Goal: Task Accomplishment & Management: Complete application form

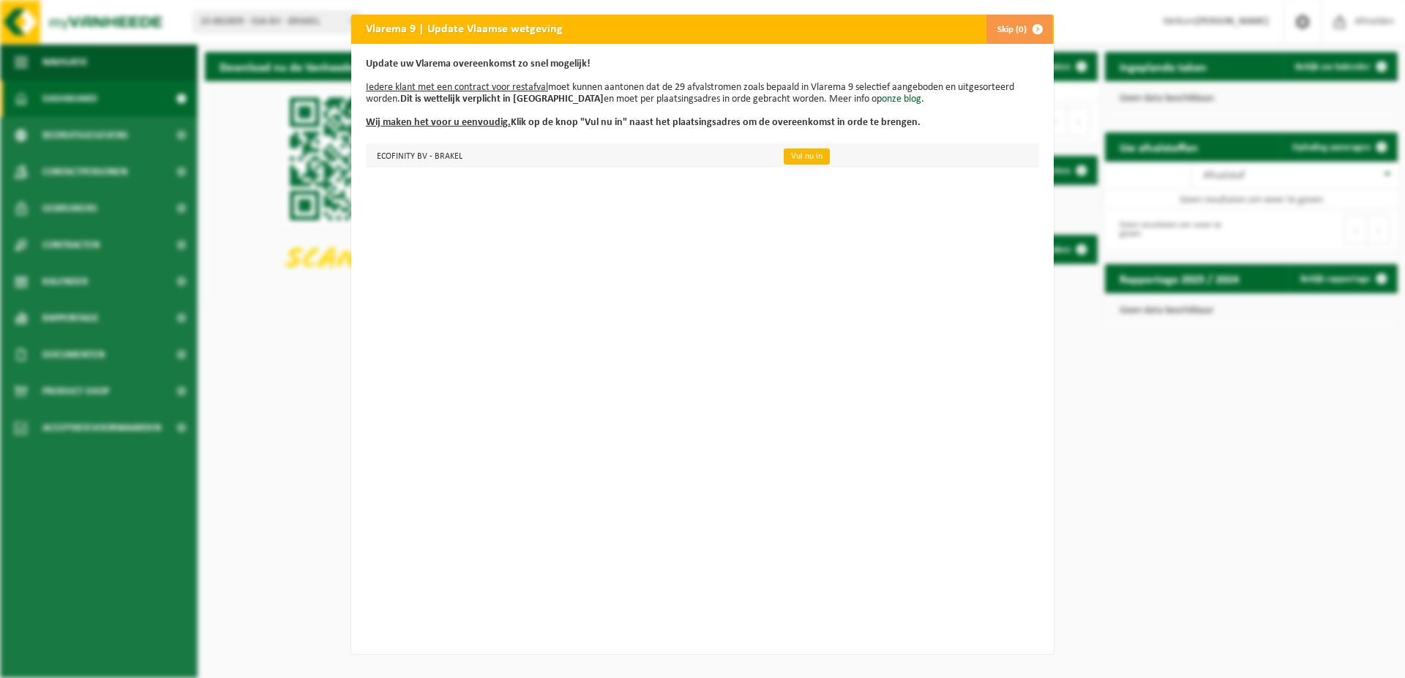
click at [791, 157] on link "Vul nu in" at bounding box center [807, 157] width 46 height 16
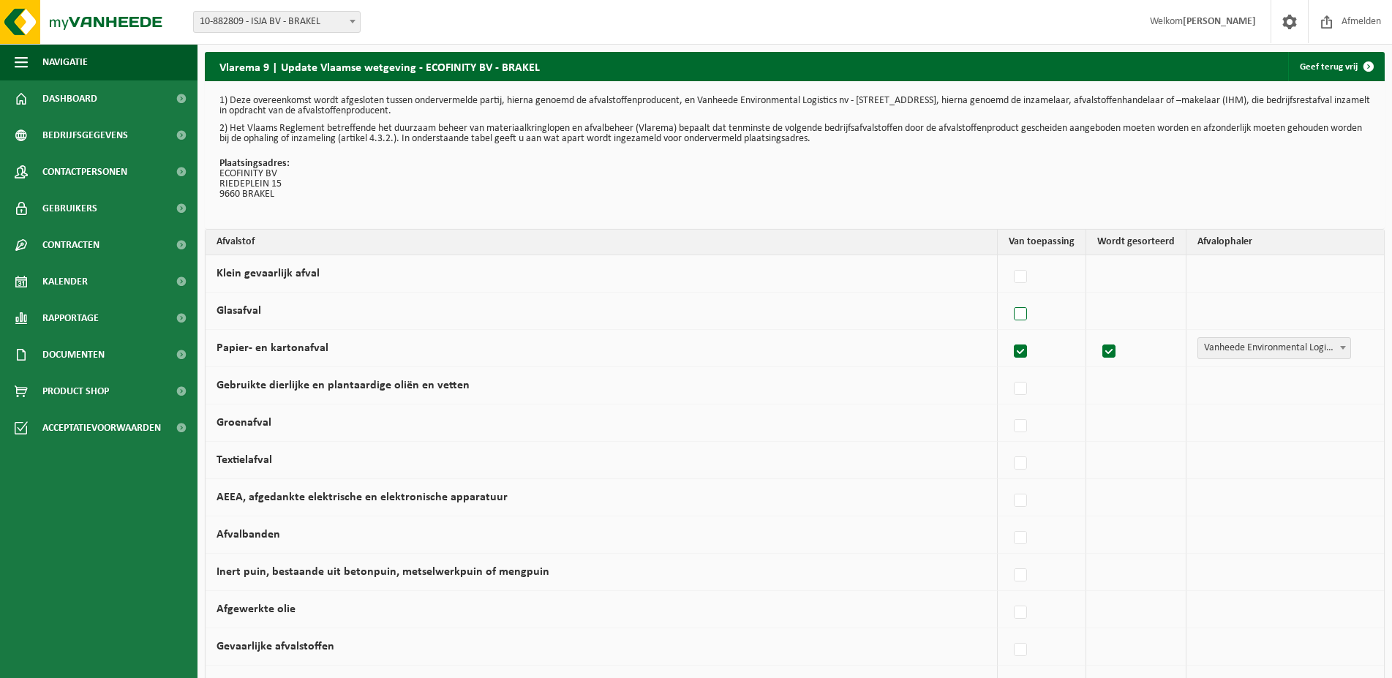
click at [1018, 314] on label at bounding box center [1021, 315] width 20 height 22
click at [1009, 296] on input "Glasafval" at bounding box center [1008, 296] width 1 height 1
checkbox input "true"
click at [1209, 310] on span "Vanheede Environmental Logistics" at bounding box center [1270, 311] width 160 height 20
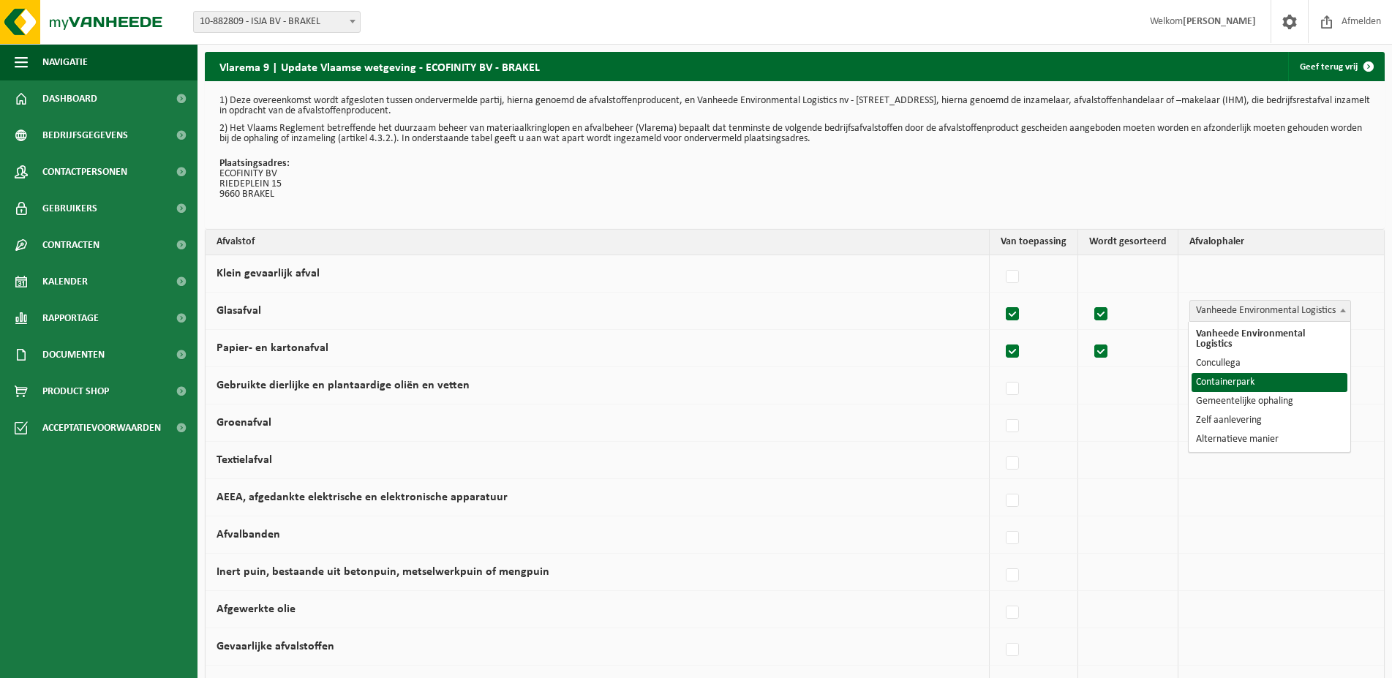
select select "Containerpark"
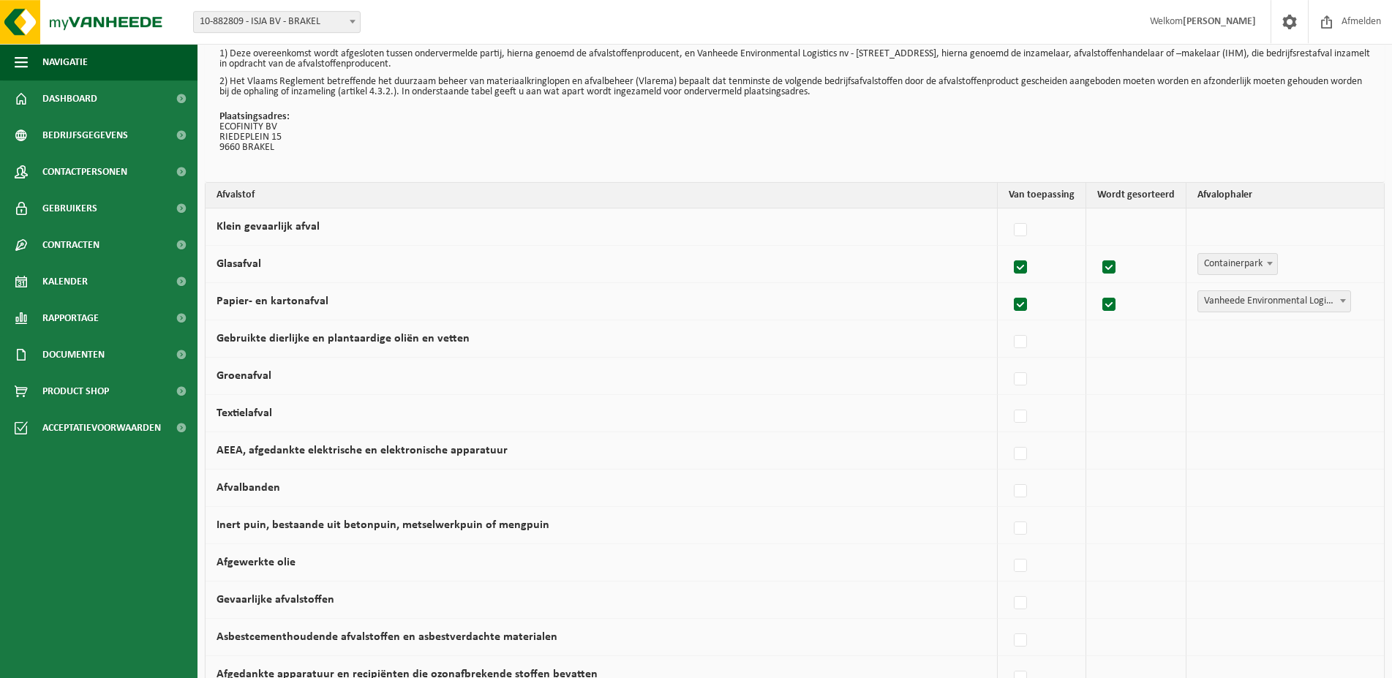
scroll to position [75, 0]
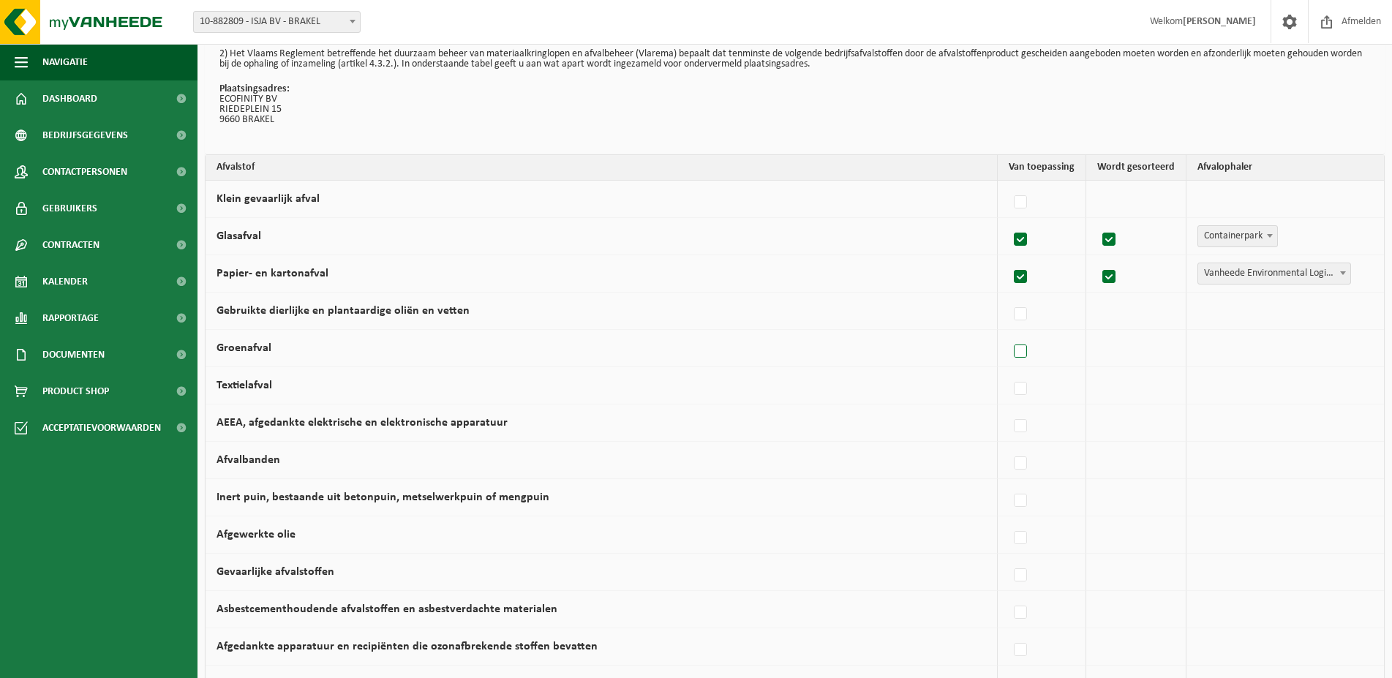
click at [1024, 345] on label at bounding box center [1021, 352] width 20 height 22
click at [1009, 334] on input "Groenafval" at bounding box center [1008, 333] width 1 height 1
checkbox input "true"
click at [1105, 350] on label at bounding box center [1102, 352] width 20 height 22
click at [1089, 334] on input "checkbox" at bounding box center [1089, 333] width 1 height 1
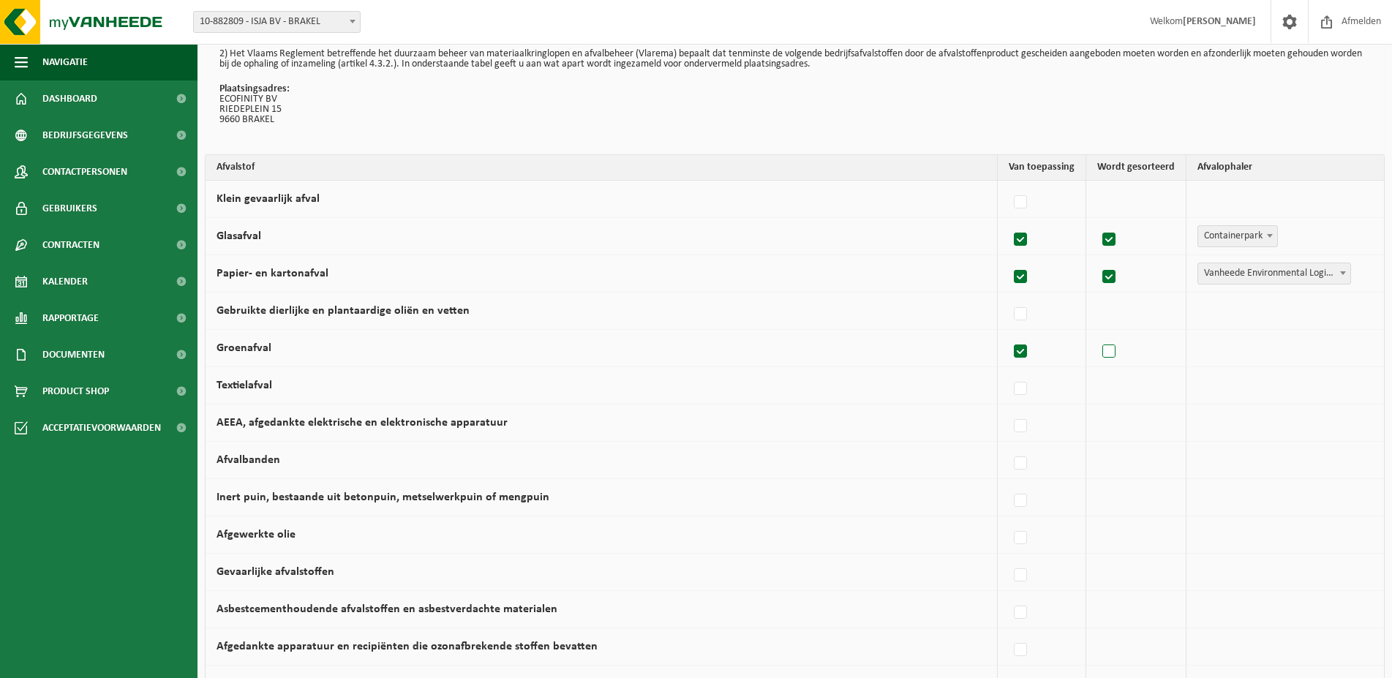
click at [1117, 353] on label at bounding box center [1110, 352] width 20 height 22
click at [1097, 334] on input "checkbox" at bounding box center [1097, 333] width 1 height 1
checkbox input "true"
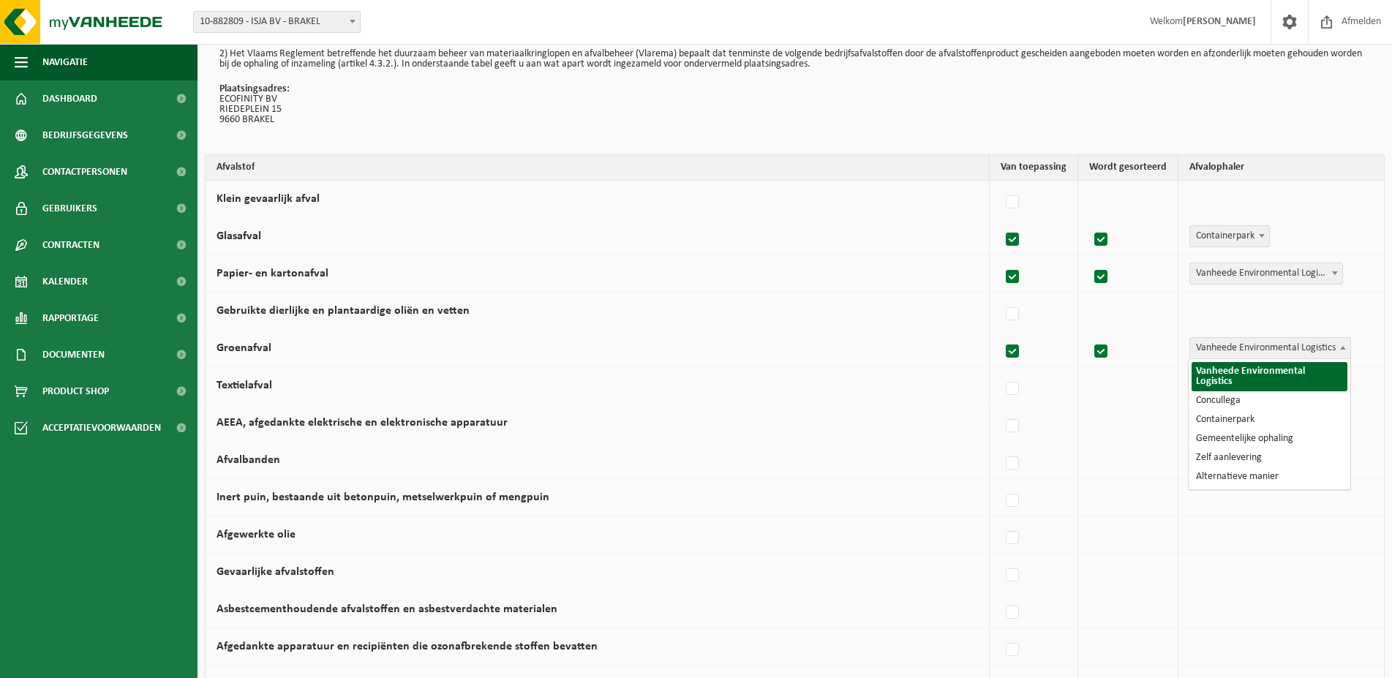
click at [1214, 351] on span "Vanheede Environmental Logistics" at bounding box center [1270, 348] width 160 height 20
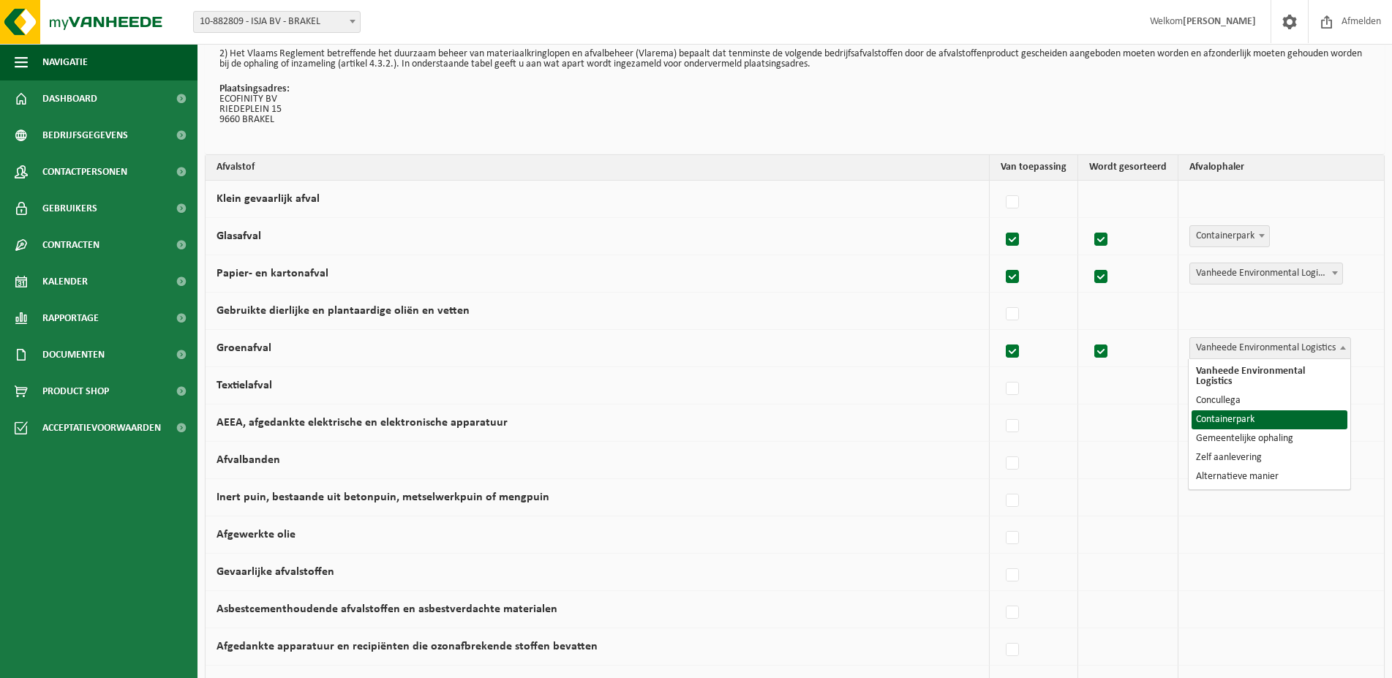
select select "Containerpark"
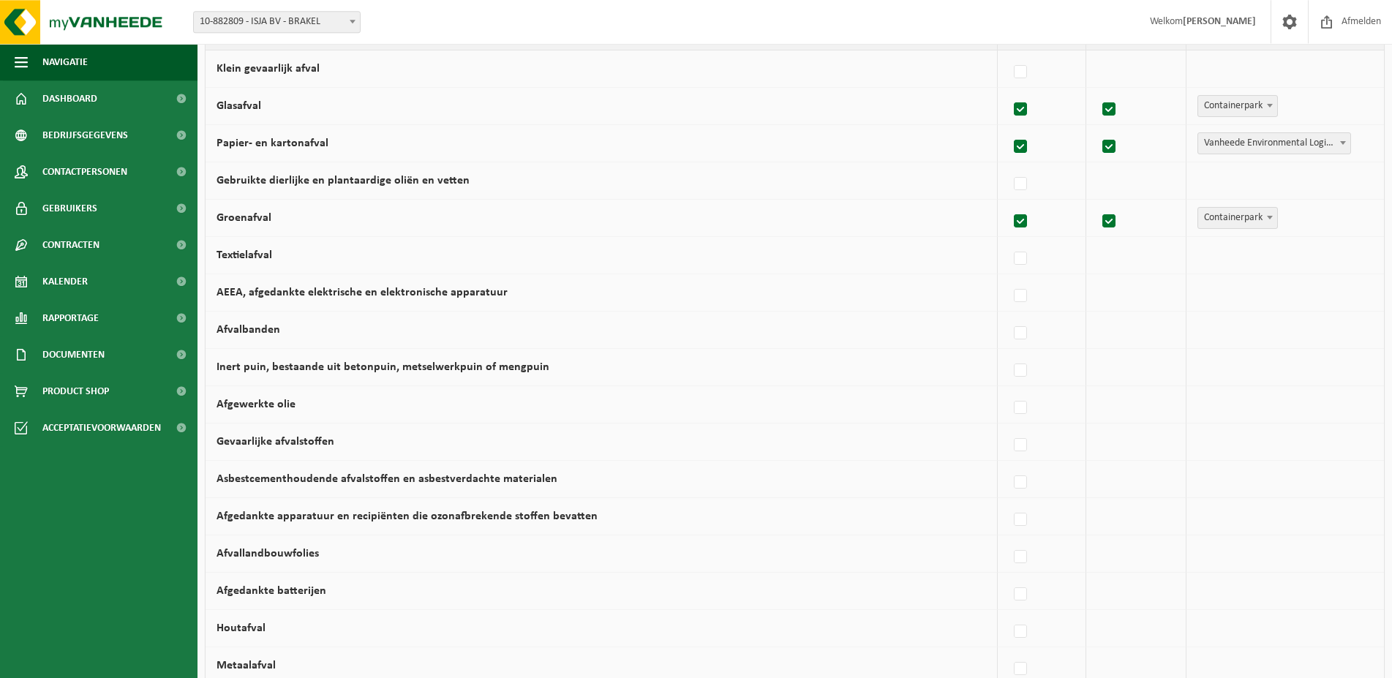
scroll to position [224, 0]
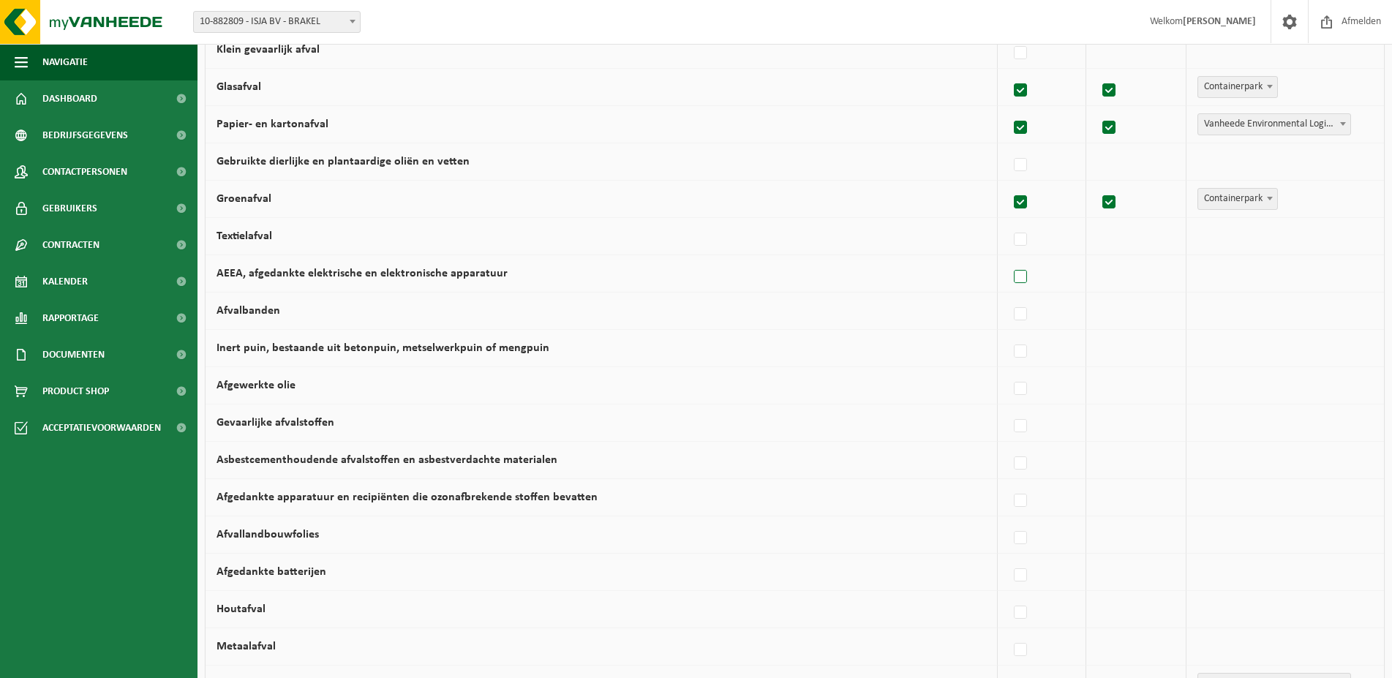
click at [1025, 277] on label at bounding box center [1021, 277] width 20 height 22
click at [1009, 259] on input "AEEA, afgedankte elektrische en elektronische apparatuur" at bounding box center [1008, 258] width 1 height 1
checkbox input "true"
click at [1225, 275] on span "Vanheede Environmental Logistics" at bounding box center [1270, 273] width 160 height 20
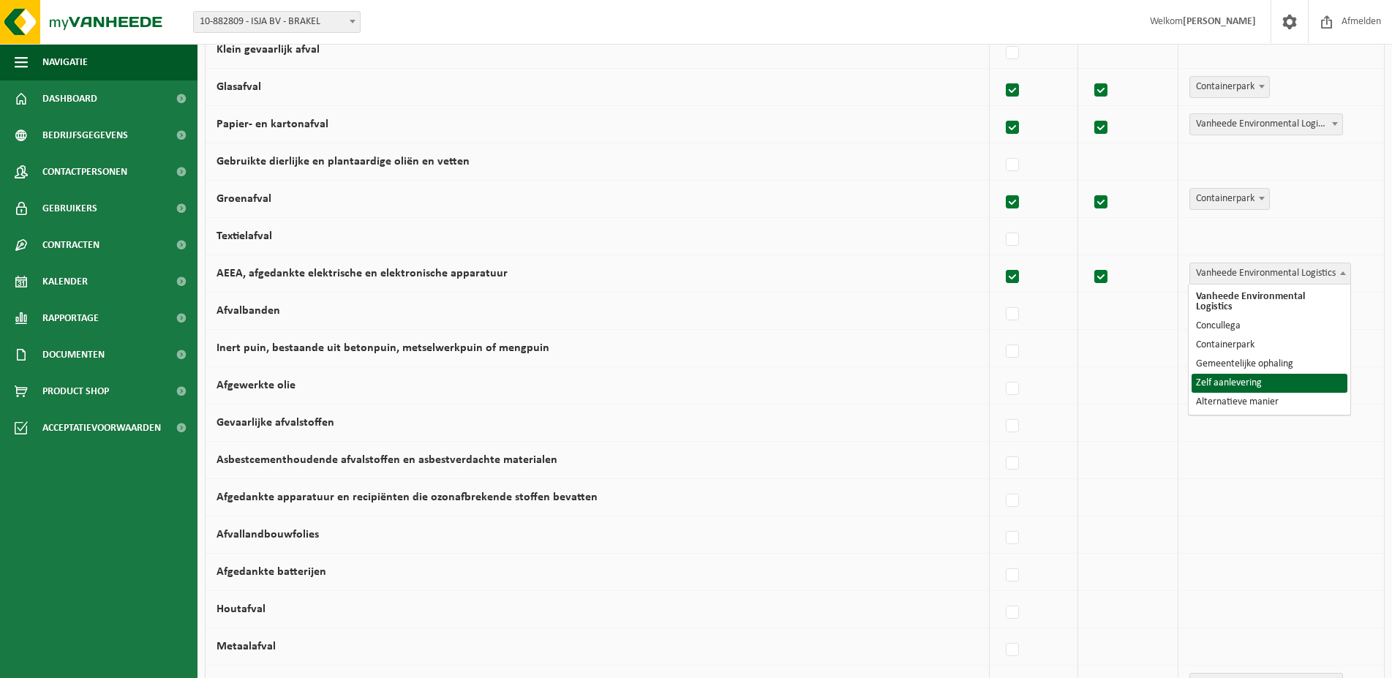
select select "Zelf aanlevering"
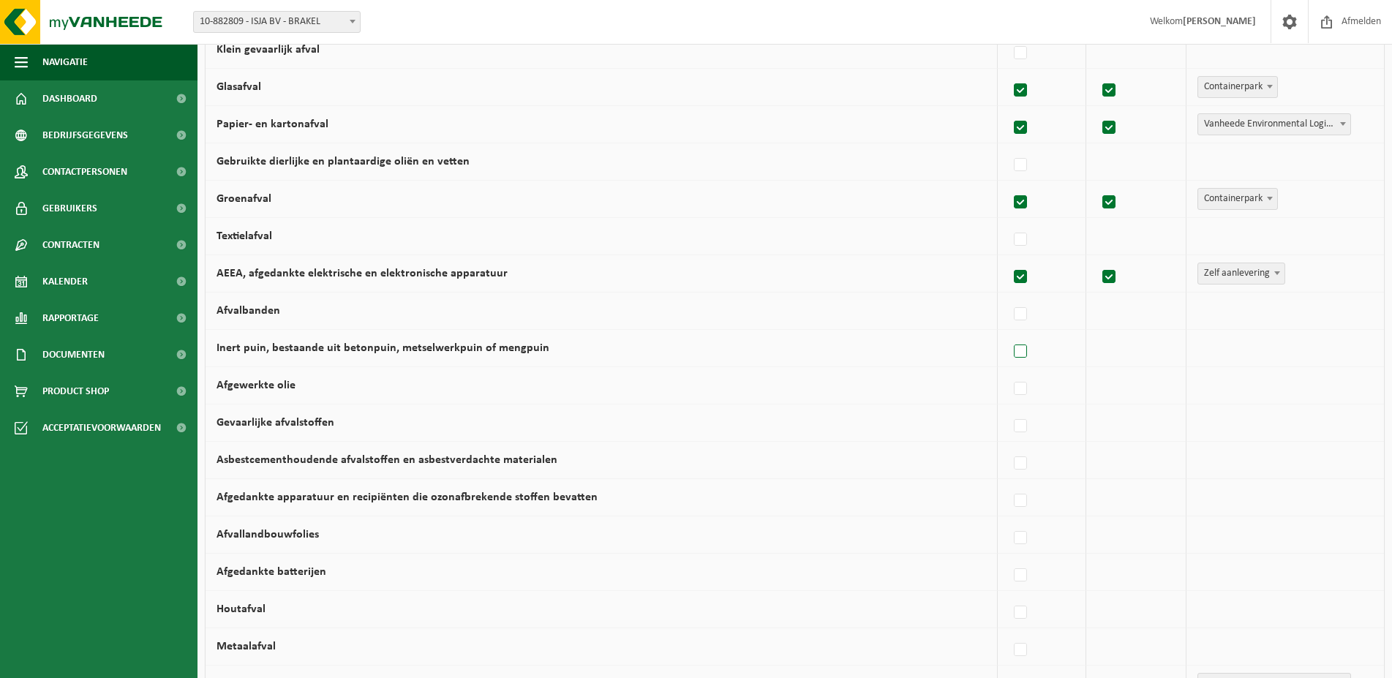
click at [1021, 349] on label at bounding box center [1021, 352] width 20 height 22
click at [1009, 334] on input "Inert puin, bestaande uit betonpuin, metselwerkpuin of mengpuin" at bounding box center [1008, 333] width 1 height 1
checkbox input "true"
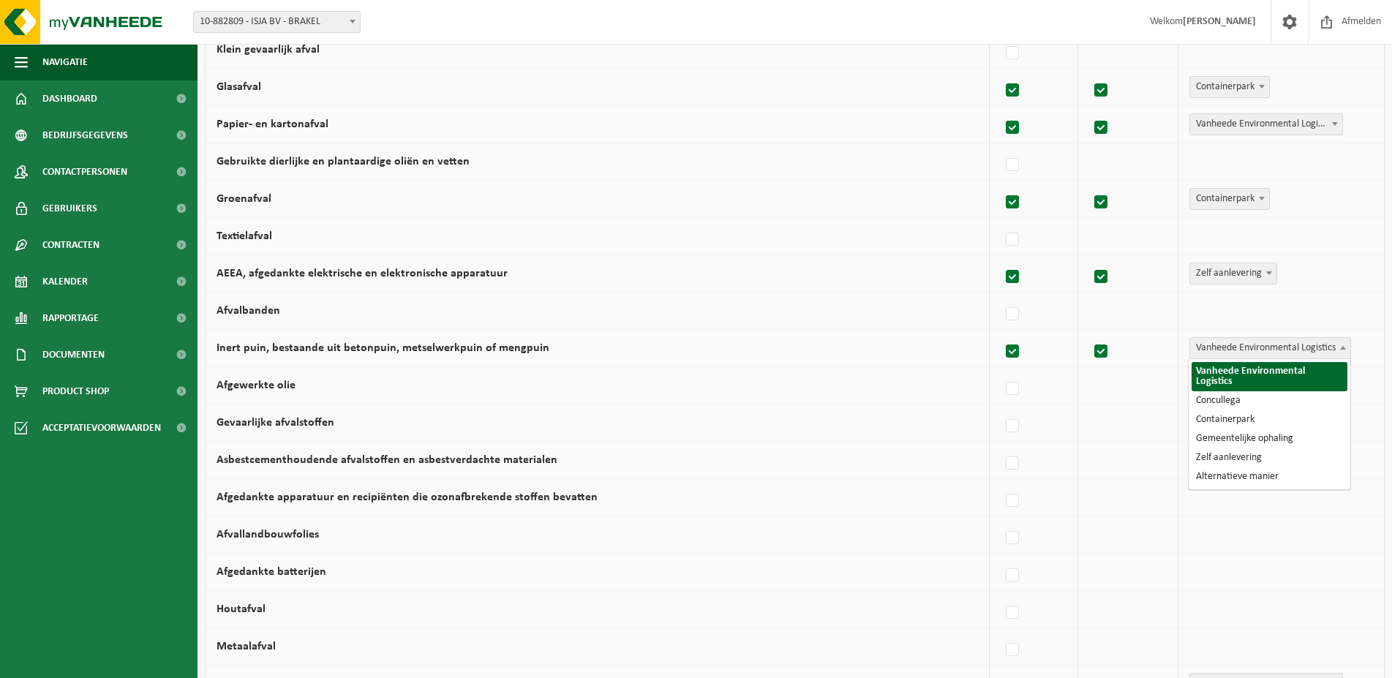
click at [1201, 351] on span "Vanheede Environmental Logistics" at bounding box center [1270, 348] width 160 height 20
select select "Concullega"
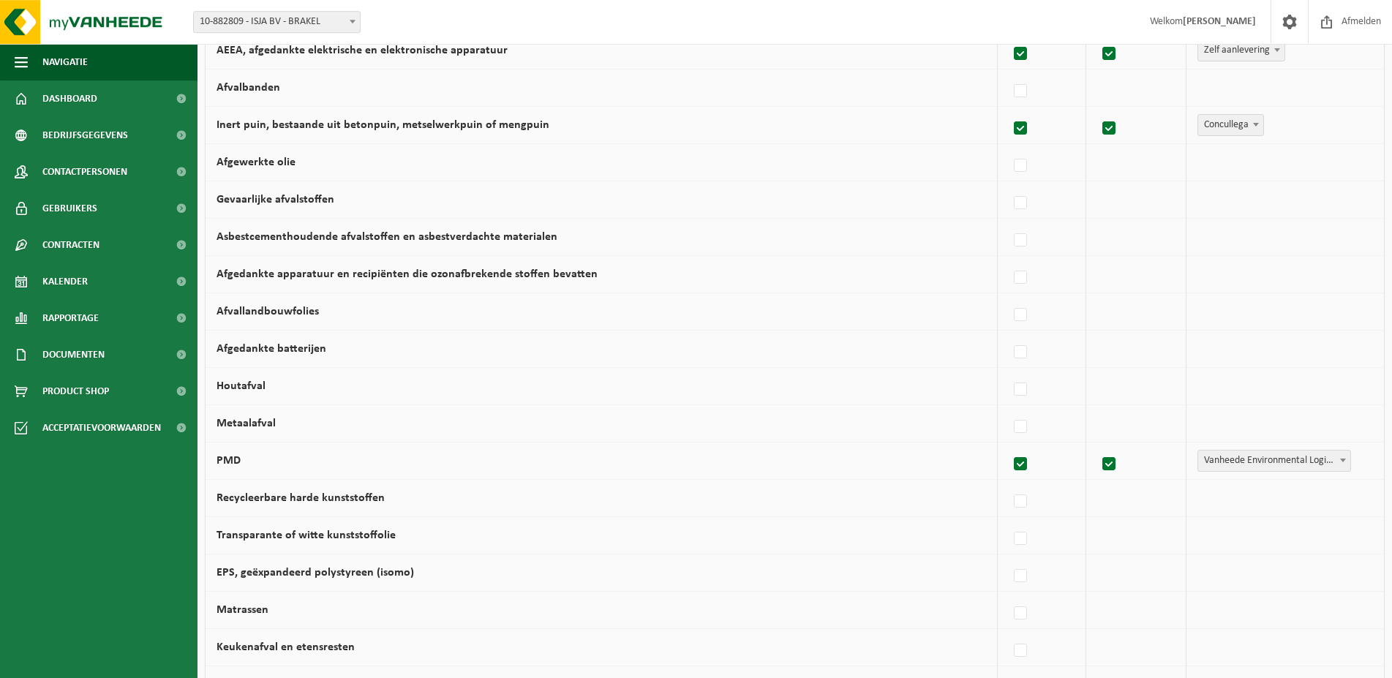
scroll to position [448, 0]
click at [1024, 390] on label at bounding box center [1021, 389] width 20 height 22
click at [1009, 371] on input "Houtafval" at bounding box center [1008, 370] width 1 height 1
checkbox input "true"
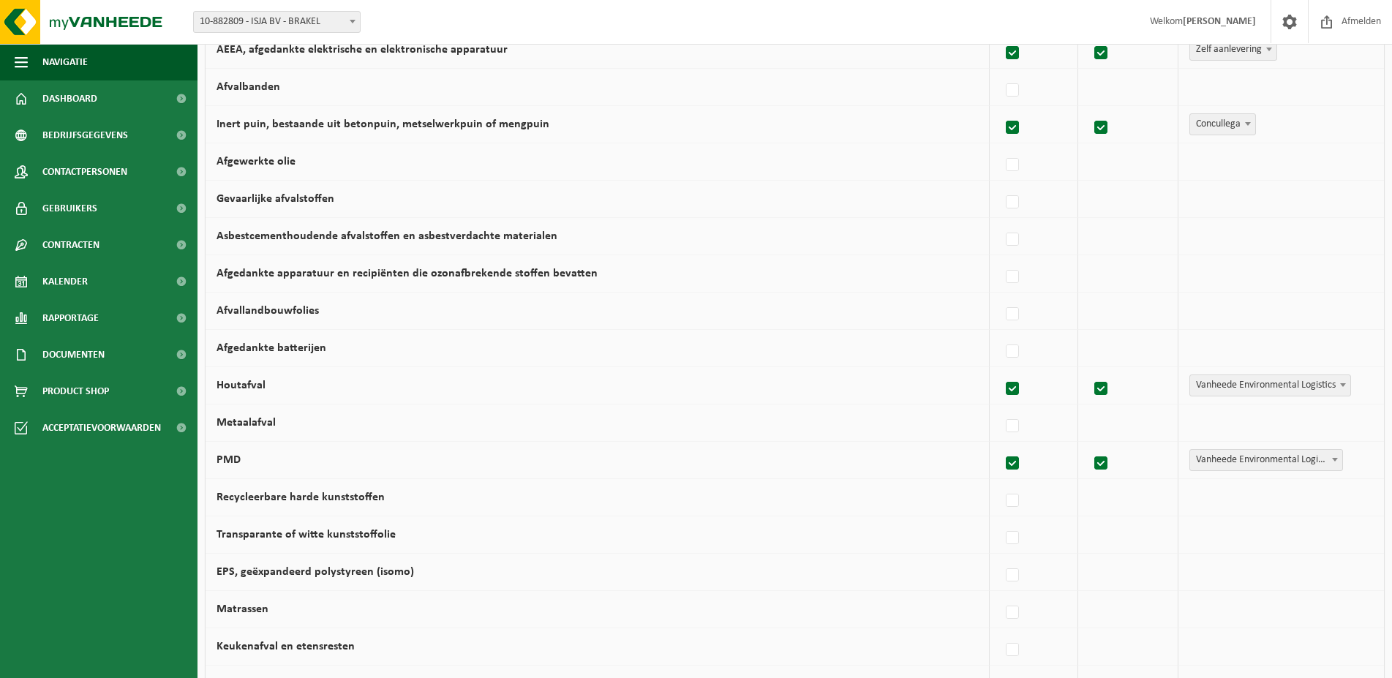
click at [1213, 393] on span "Vanheede Environmental Logistics" at bounding box center [1270, 385] width 160 height 20
select select "Zelf aanlevering"
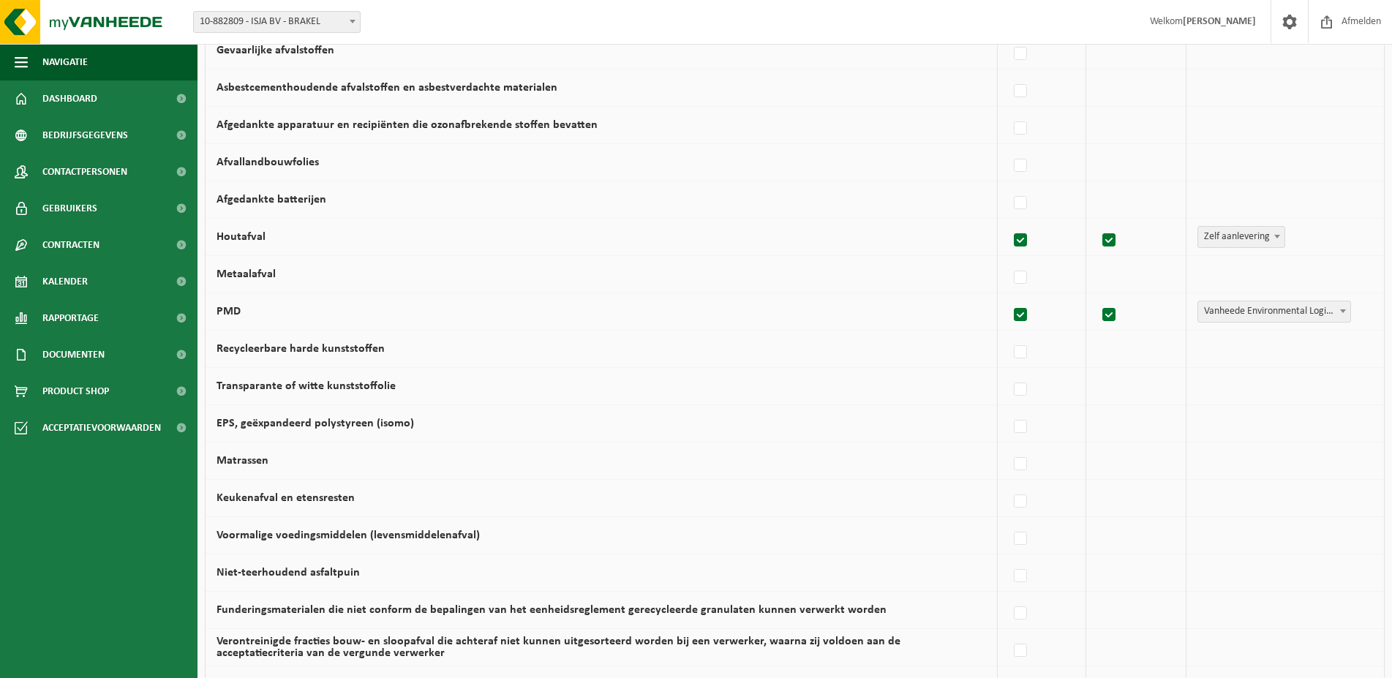
scroll to position [597, 0]
click at [1021, 349] on label at bounding box center [1021, 352] width 20 height 22
click at [1009, 334] on input "Recycleerbare harde kunststoffen" at bounding box center [1008, 333] width 1 height 1
checkbox input "true"
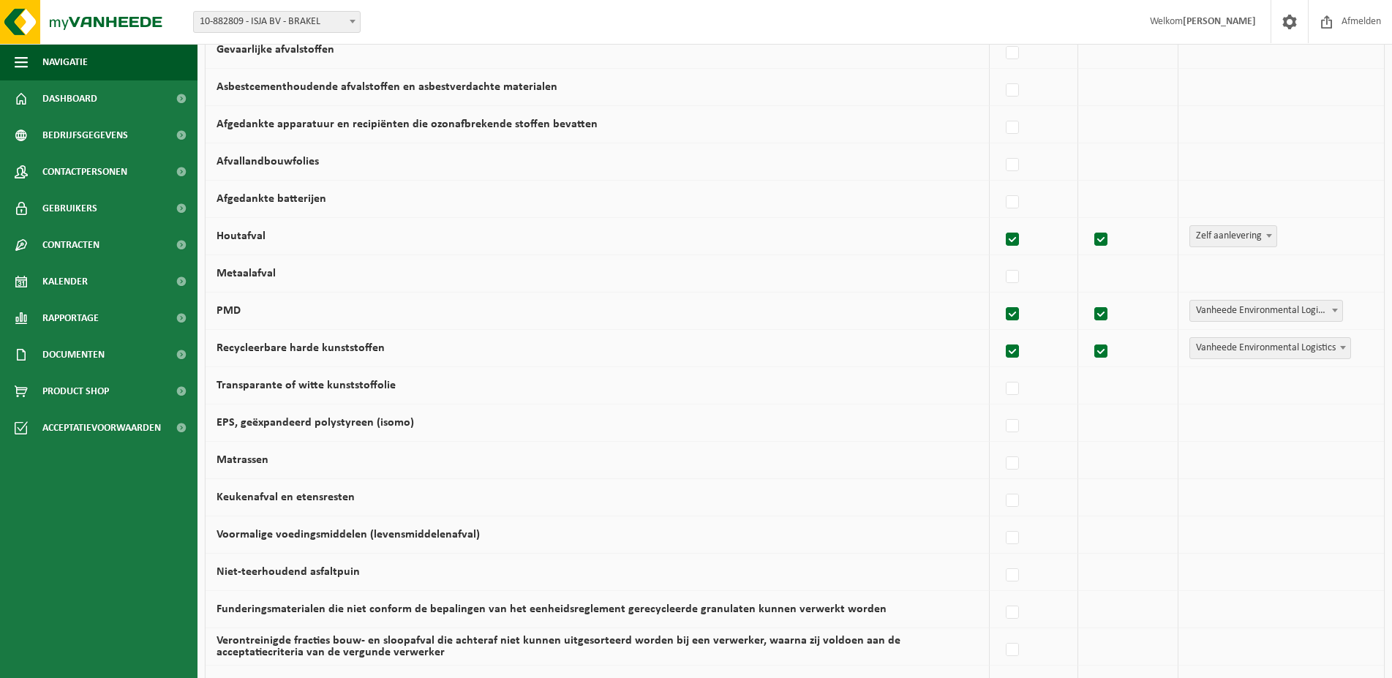
click at [1215, 353] on span "Vanheede Environmental Logistics" at bounding box center [1270, 348] width 160 height 20
select select "Containerpark"
click at [1025, 387] on label at bounding box center [1021, 389] width 20 height 22
click at [1009, 371] on input "Transparante of witte kunststoffolie" at bounding box center [1008, 370] width 1 height 1
checkbox input "true"
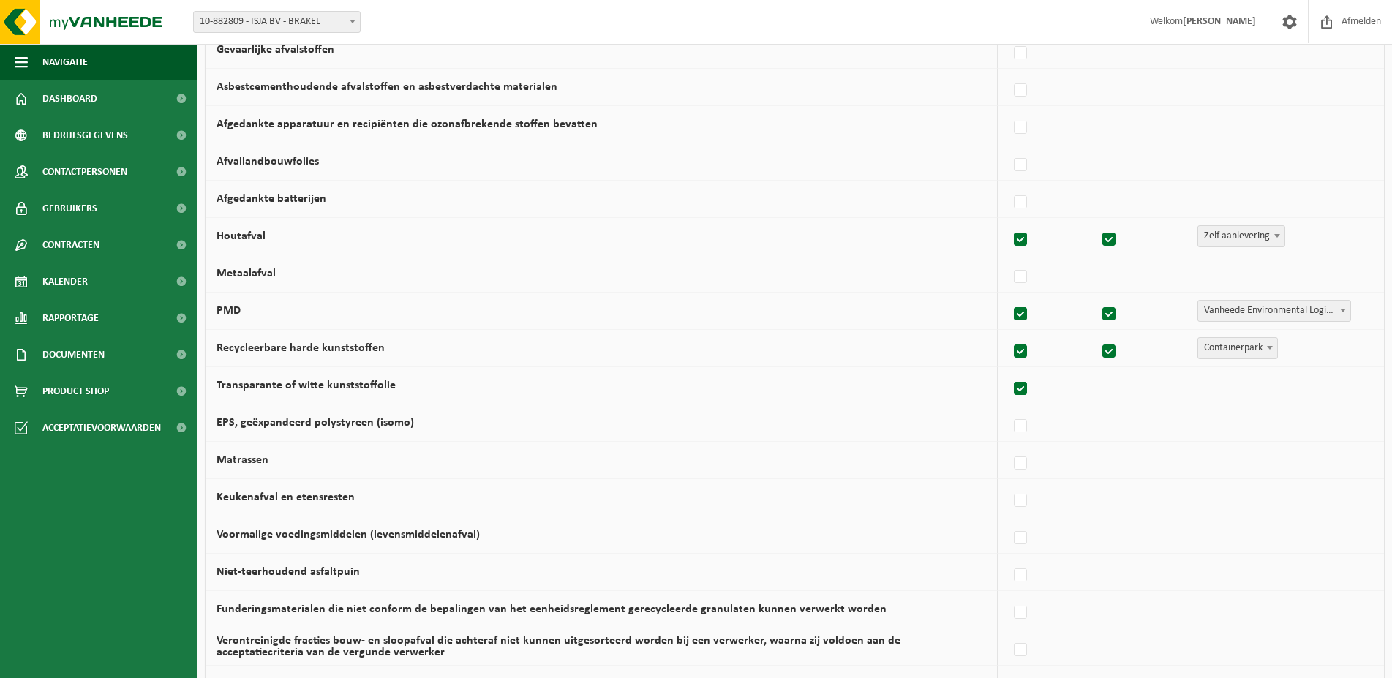
checkbox input "true"
click at [1013, 425] on label at bounding box center [1013, 427] width 20 height 22
click at [1001, 408] on input "EPS, geëxpandeerd polystyreen (isomo)" at bounding box center [1000, 408] width 1 height 1
checkbox input "true"
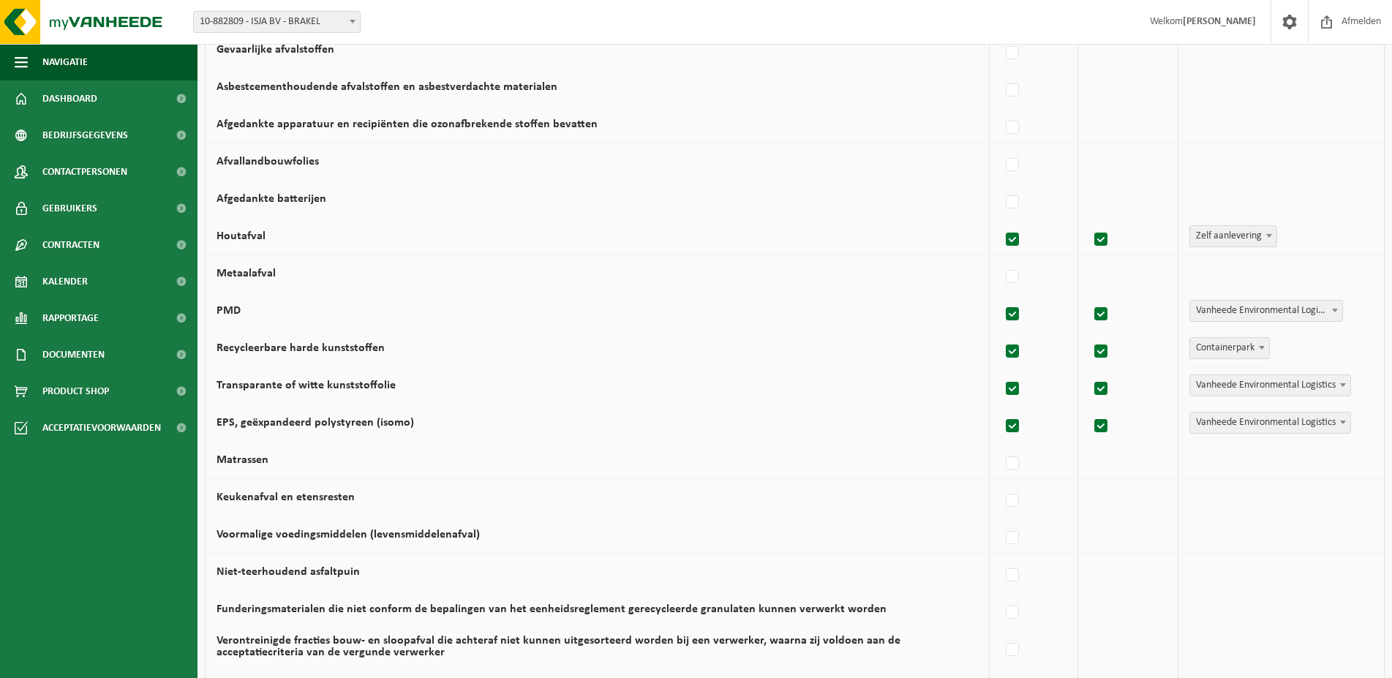
click at [1215, 426] on span "Vanheede Environmental Logistics" at bounding box center [1270, 423] width 160 height 20
select select "Containerpark"
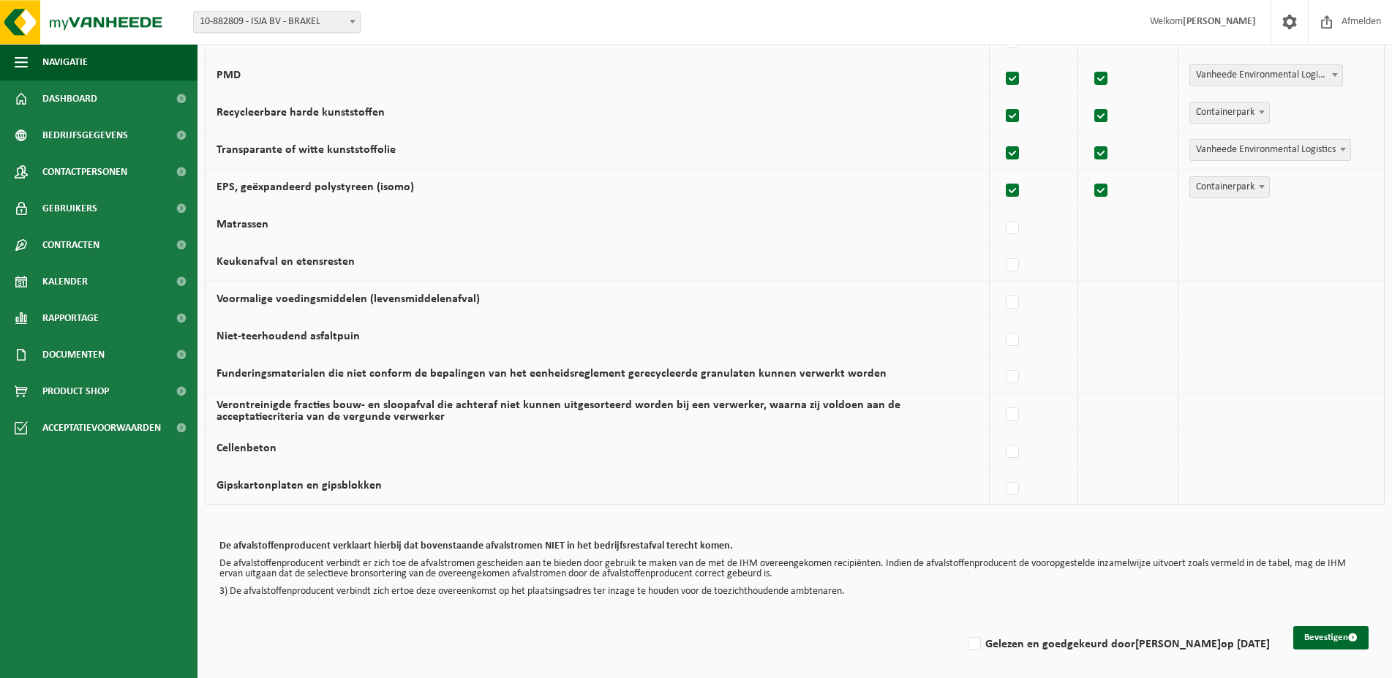
scroll to position [839, 0]
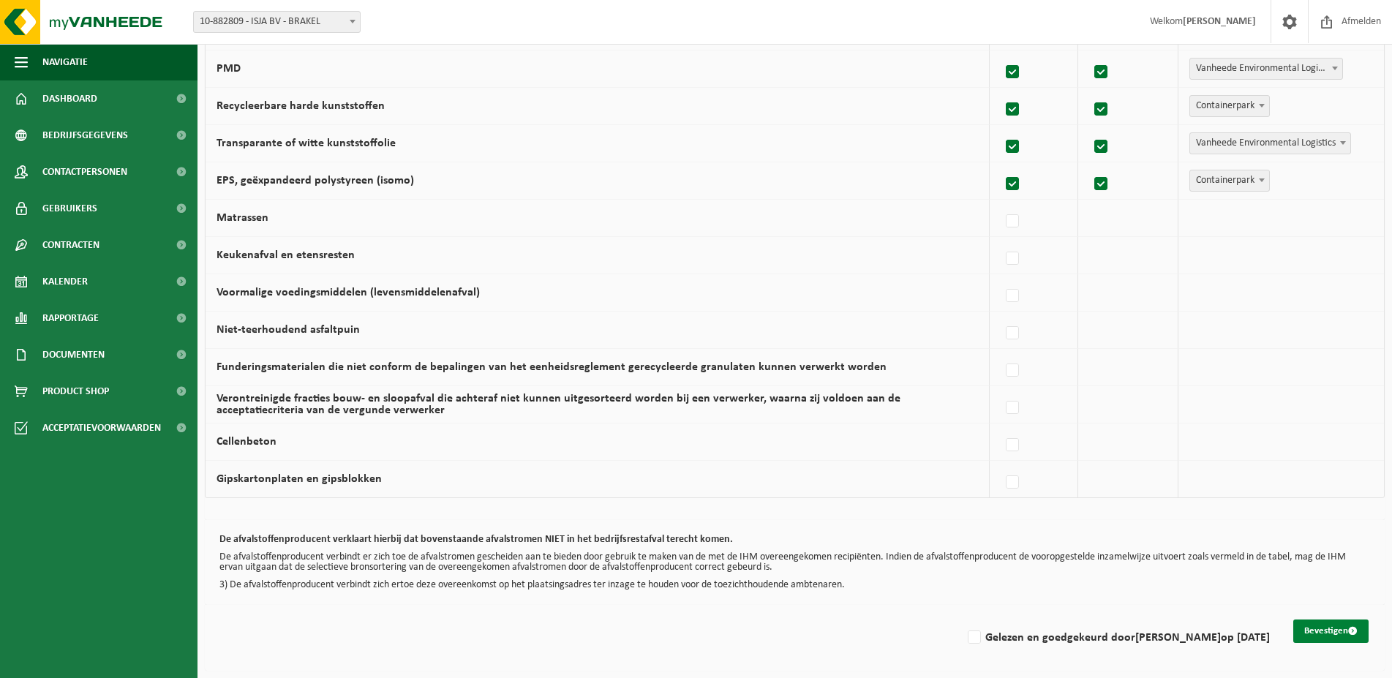
click at [1307, 631] on button "Bevestigen" at bounding box center [1331, 631] width 75 height 23
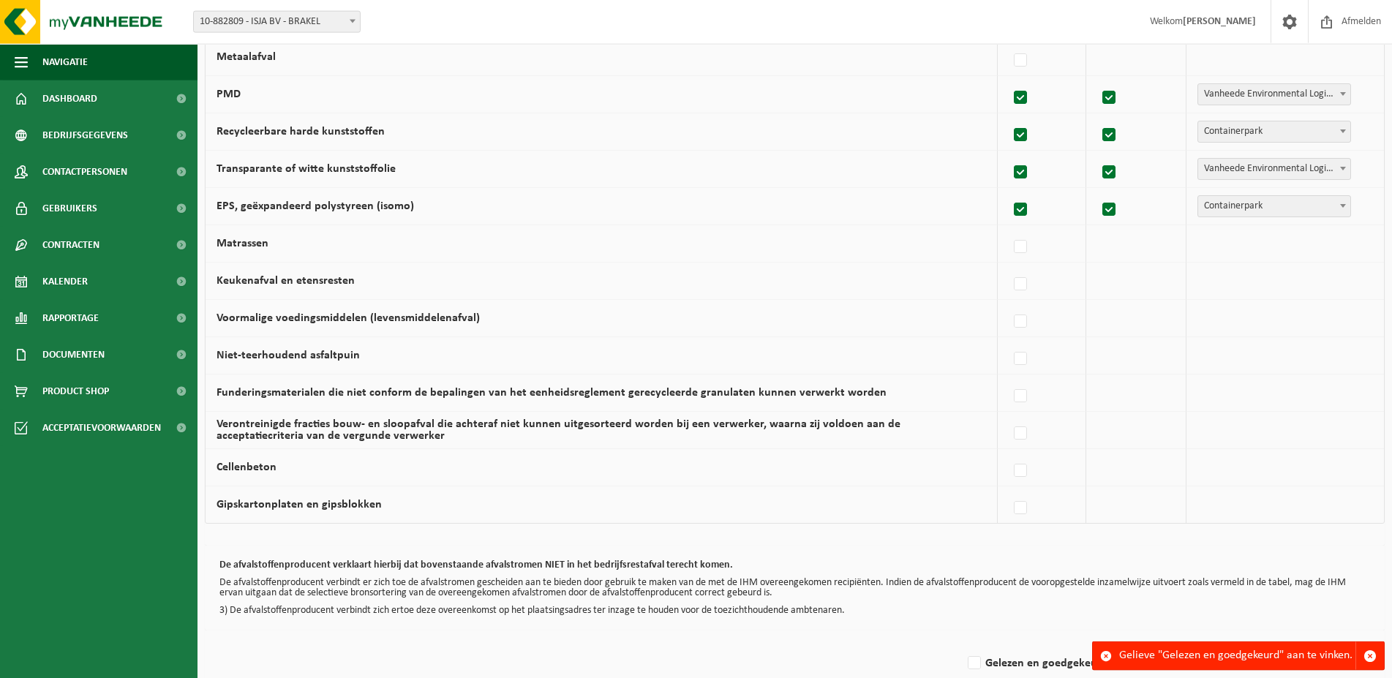
scroll to position [839, 0]
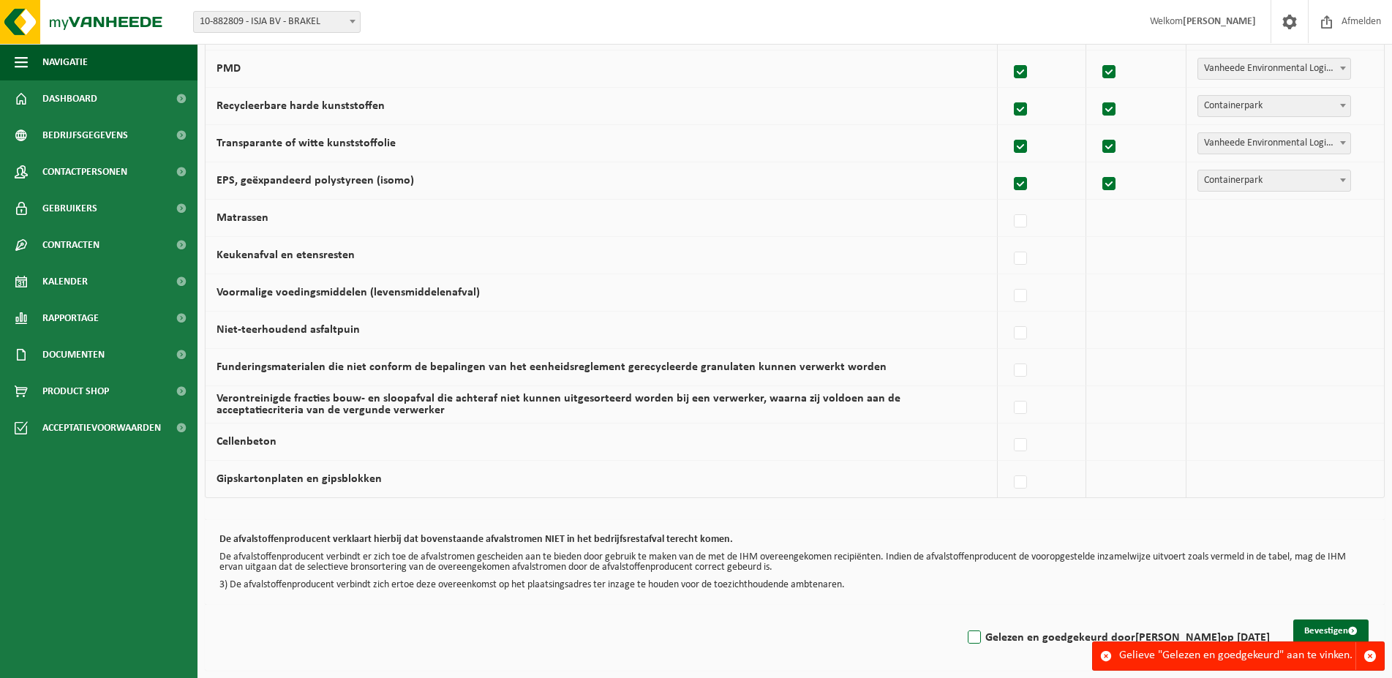
click at [965, 639] on label "Gelezen en goedgekeurd door STEVEN GUCHTENEIRE op 14/08/25" at bounding box center [1117, 638] width 305 height 22
click at [962, 620] on input "Gelezen en goedgekeurd door STEVEN GUCHTENEIRE op 14/08/25" at bounding box center [962, 619] width 1 height 1
checkbox input "true"
click at [1321, 634] on button "Bevestigen" at bounding box center [1331, 631] width 75 height 23
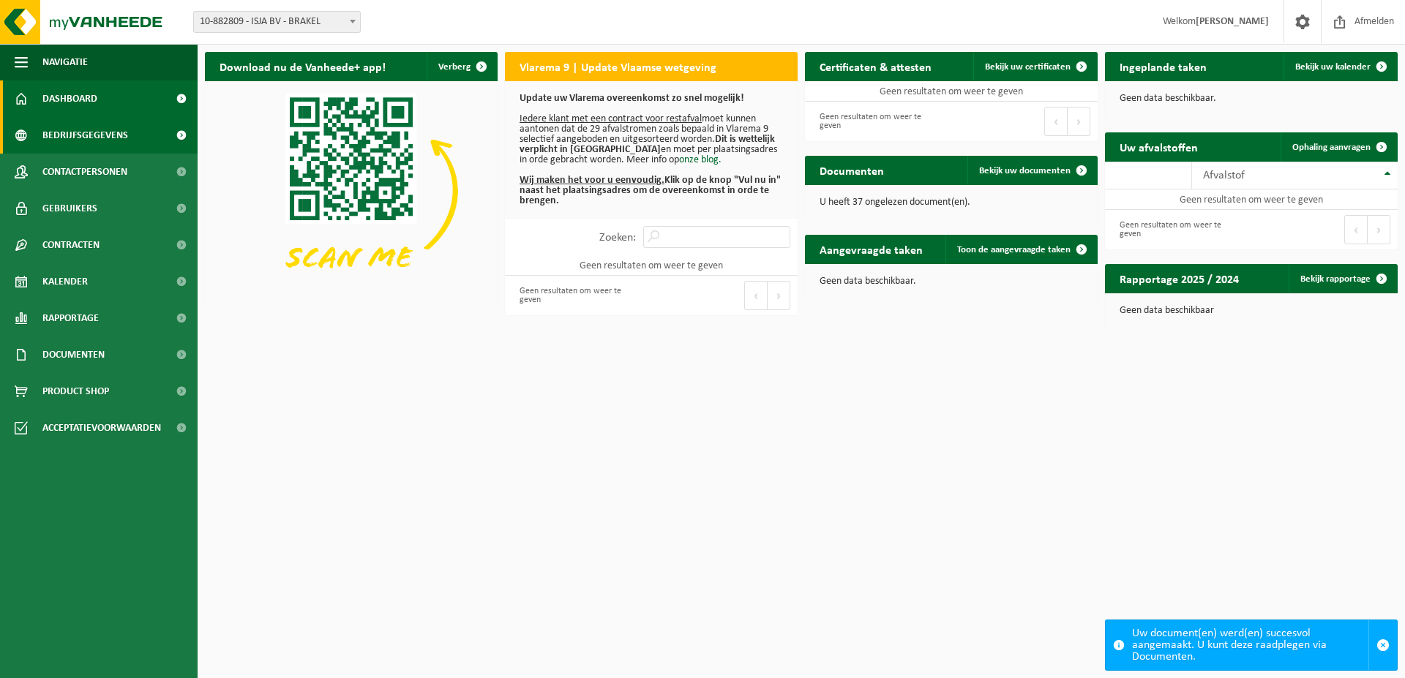
click at [100, 140] on span "Bedrijfsgegevens" at bounding box center [85, 135] width 86 height 37
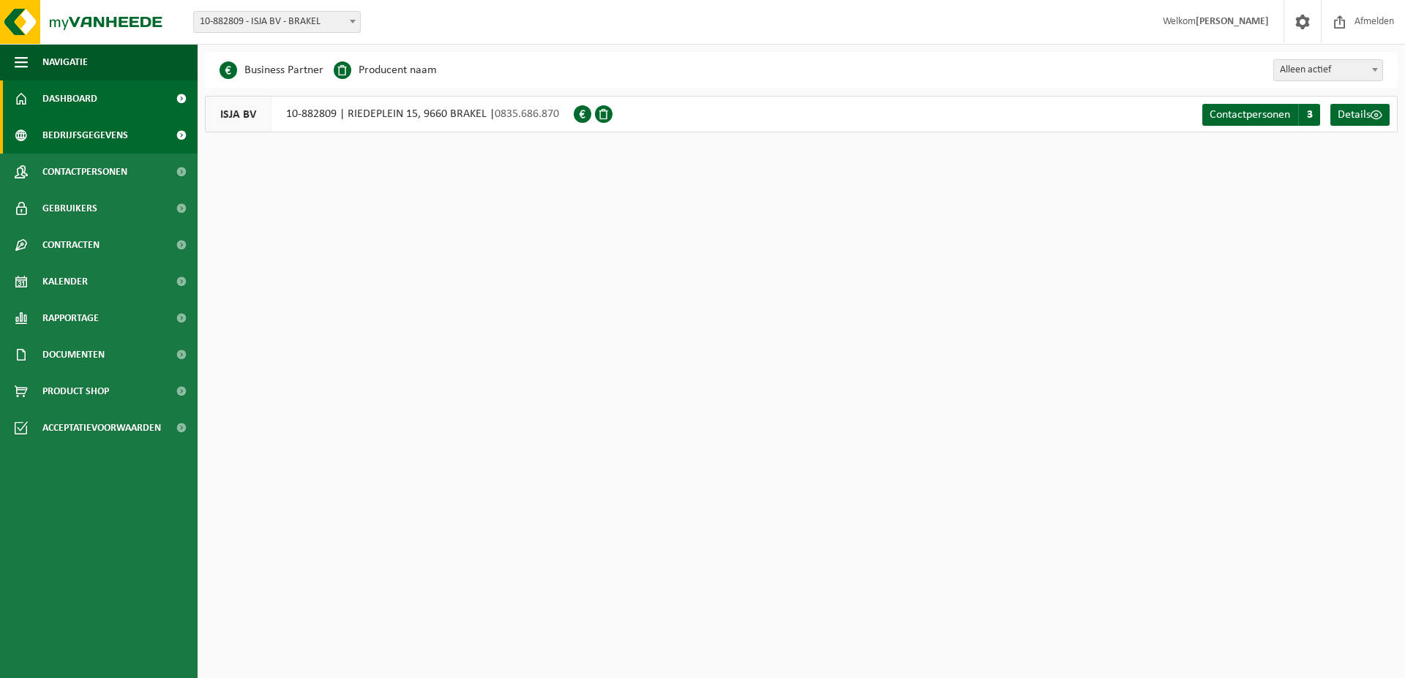
click at [115, 99] on link "Dashboard" at bounding box center [99, 98] width 198 height 37
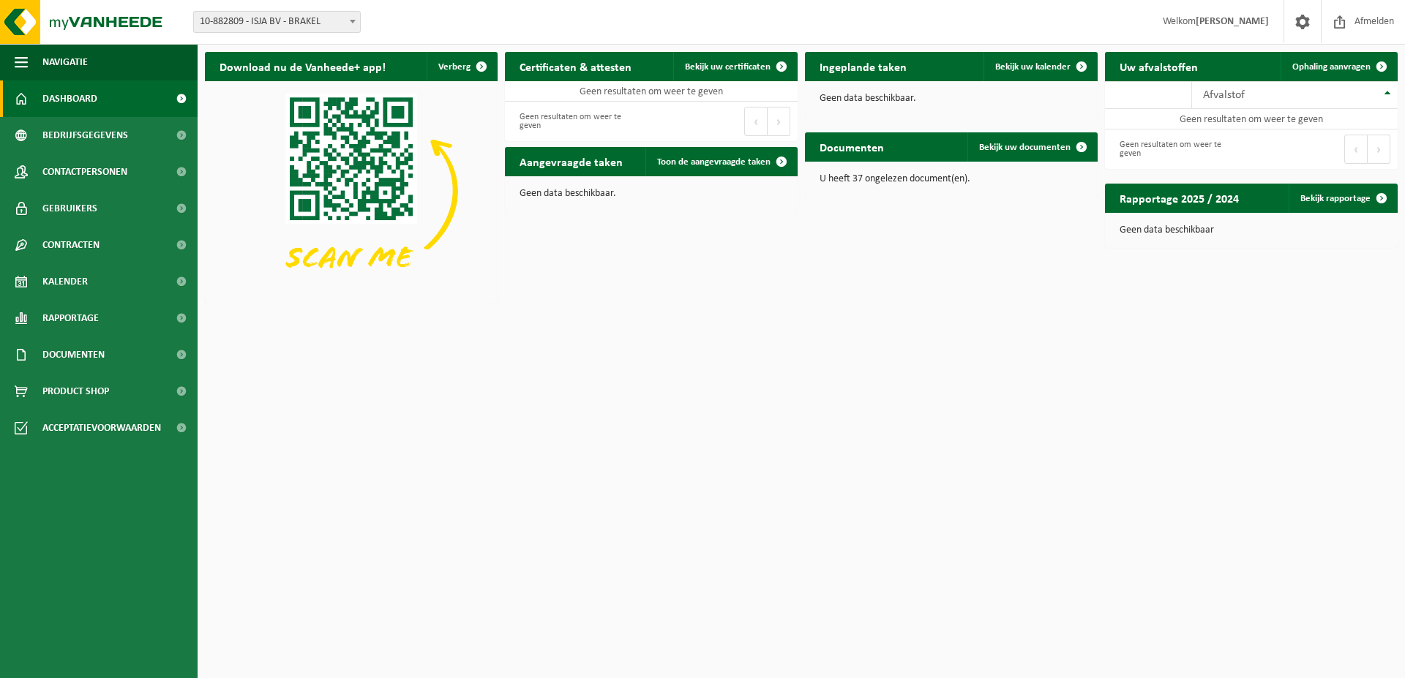
click at [247, 20] on span "10-882809 - ISJA BV - BRAKEL" at bounding box center [277, 22] width 166 height 20
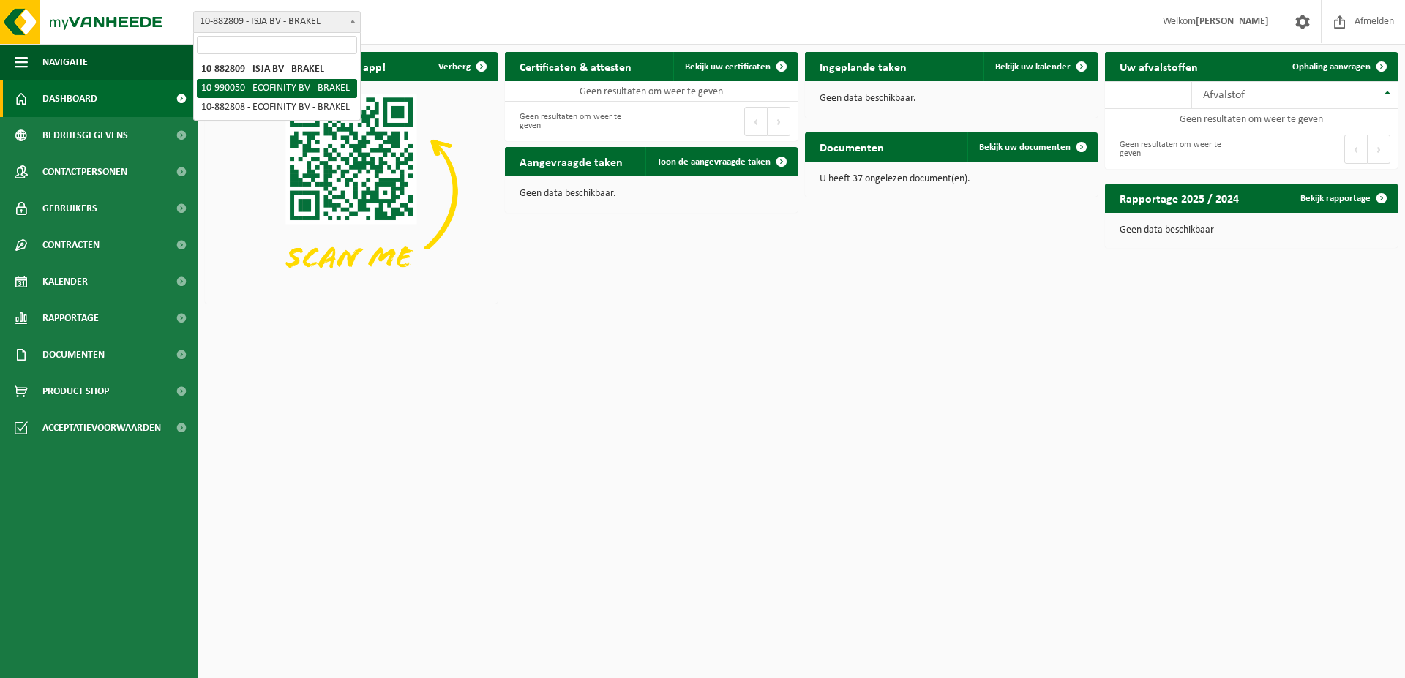
select select "168882"
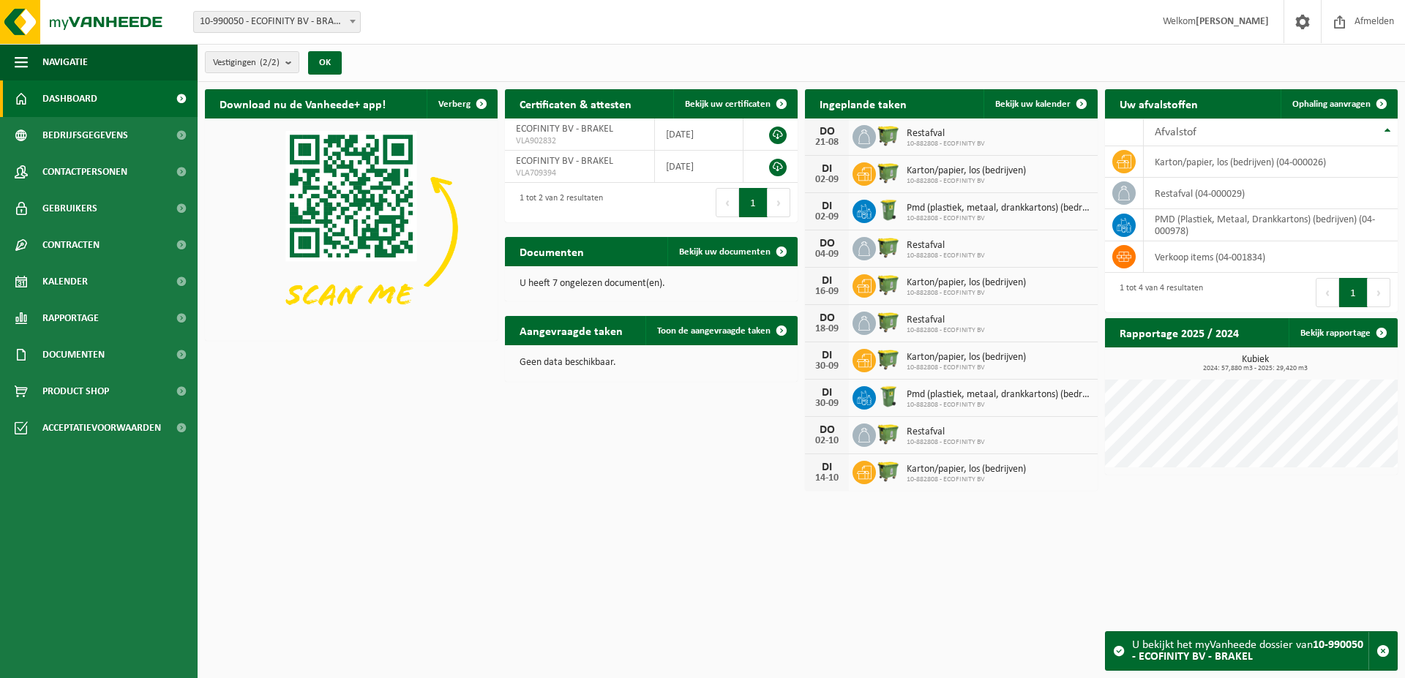
click at [271, 88] on div "Download nu de Vanheede+ app! Verberg" at bounding box center [351, 215] width 300 height 266
click at [732, 253] on span "Bekijk uw documenten" at bounding box center [724, 252] width 91 height 10
